Goal: Task Accomplishment & Management: Manage account settings

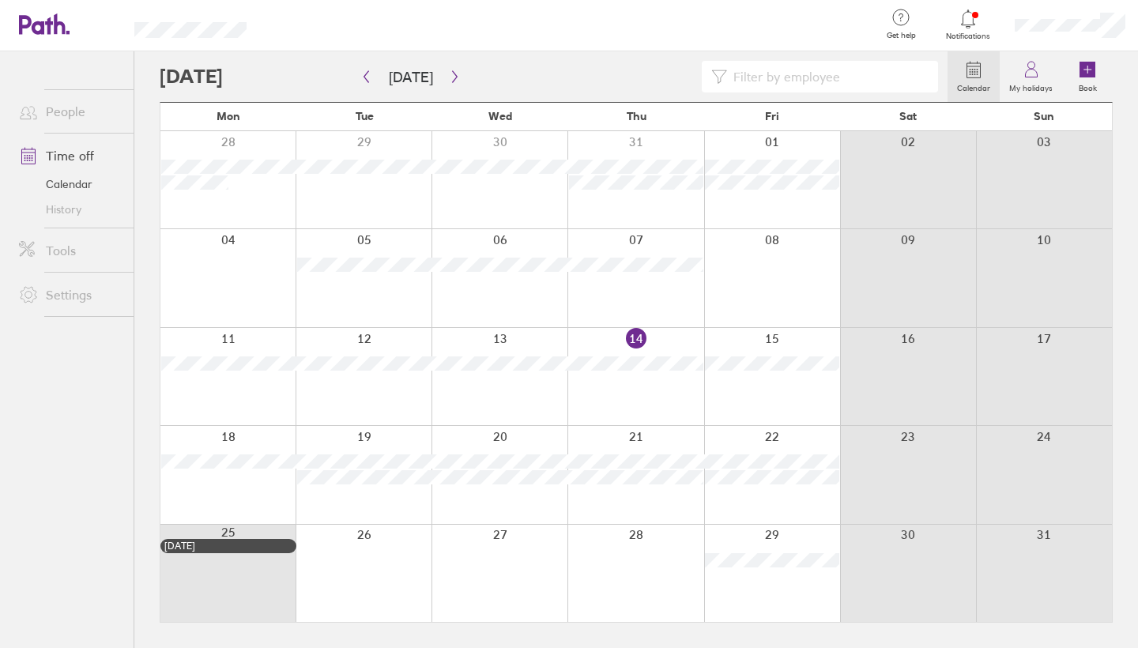
click at [804, 379] on div at bounding box center [772, 376] width 136 height 97
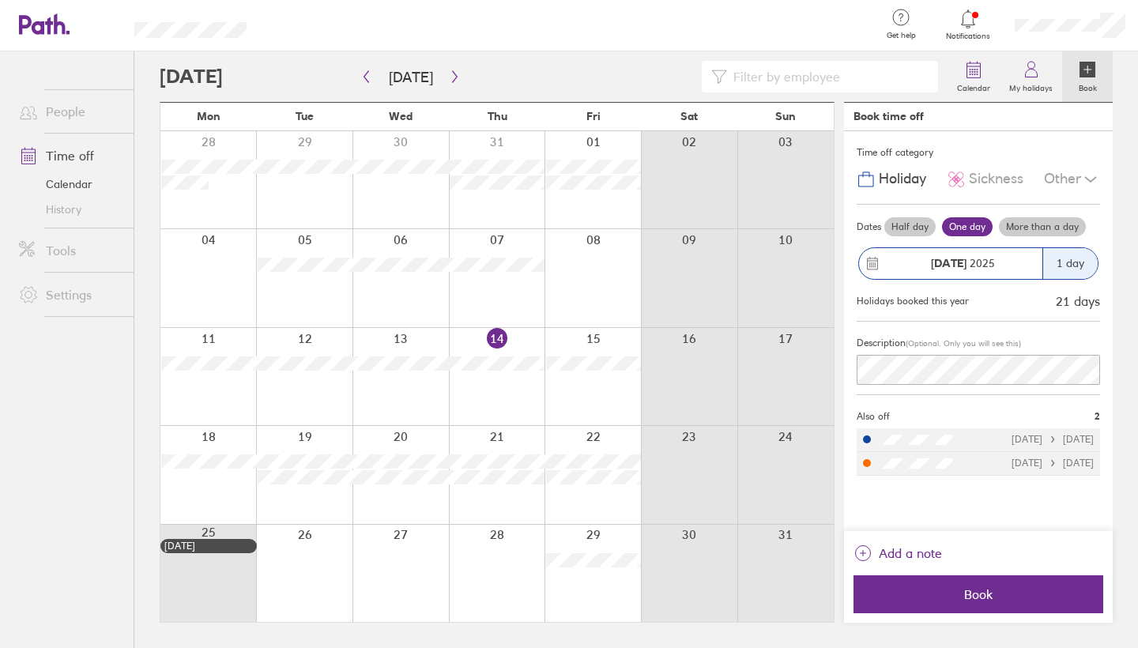
click at [961, 229] on label "One day" at bounding box center [967, 226] width 51 height 19
click at [0, 0] on input "One day" at bounding box center [0, 0] width 0 height 0
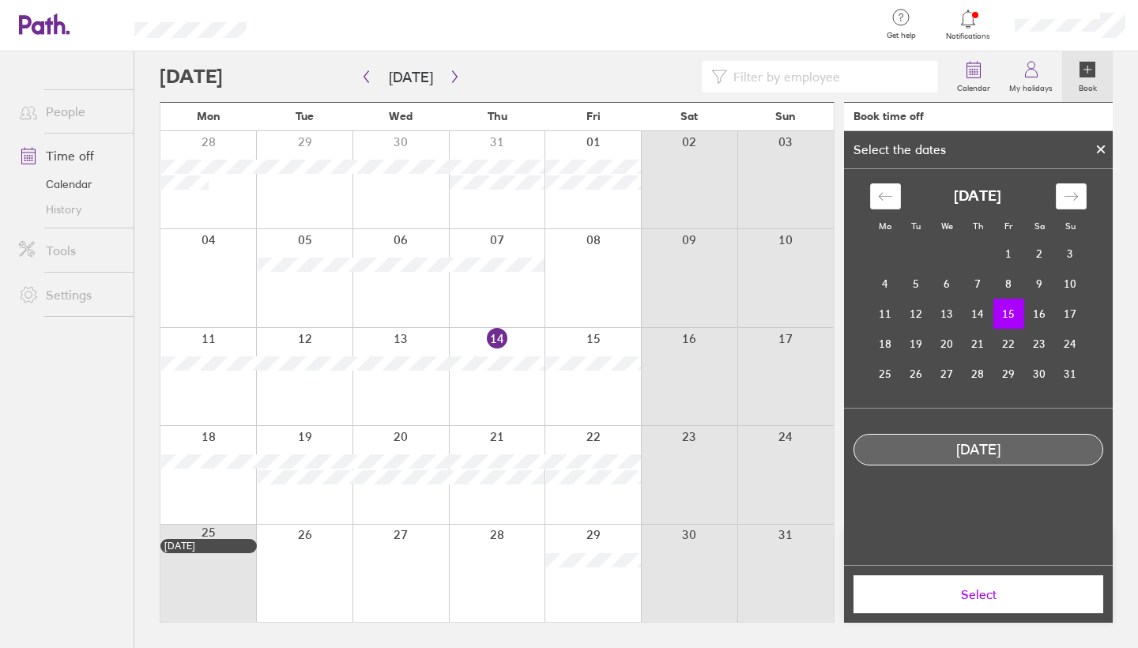
click at [1008, 314] on td "15" at bounding box center [1008, 314] width 31 height 30
click at [1018, 600] on span "Select" at bounding box center [978, 594] width 228 height 14
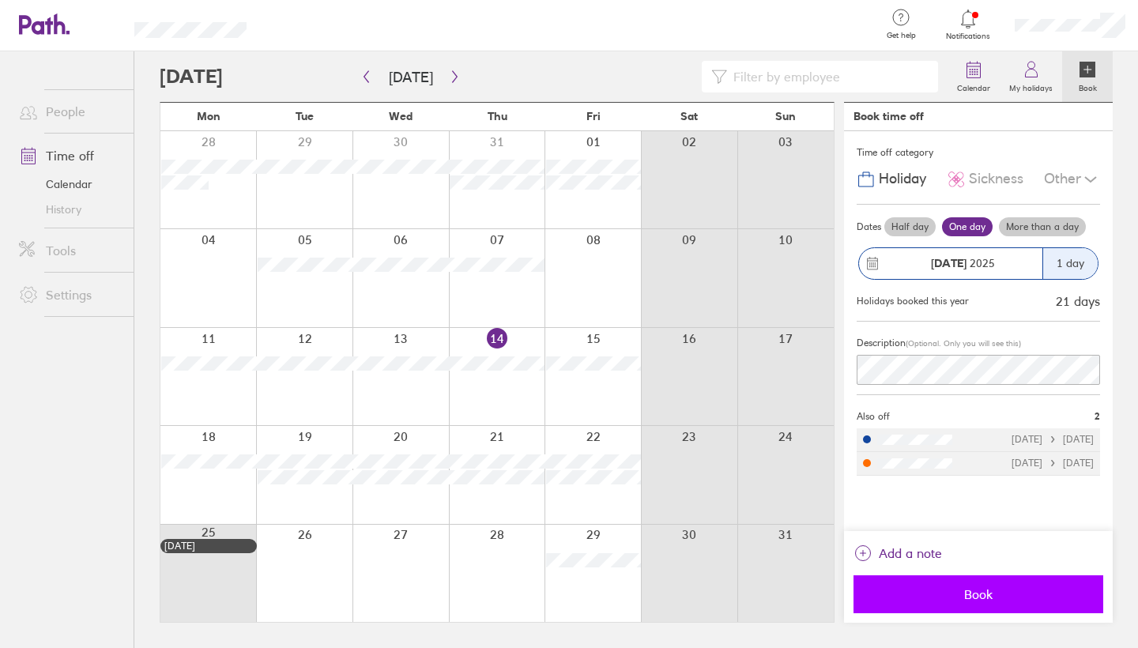
click at [937, 597] on span "Book" at bounding box center [978, 594] width 228 height 14
